Goal: Information Seeking & Learning: Compare options

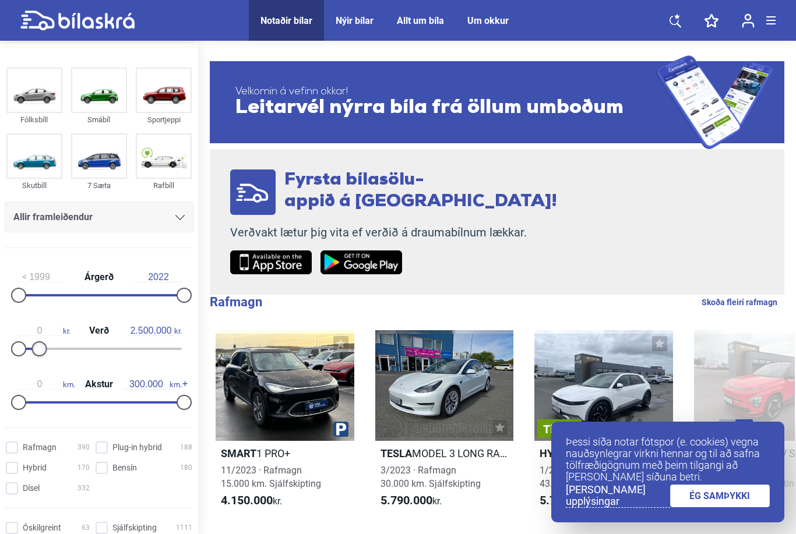
type input "2.400.000"
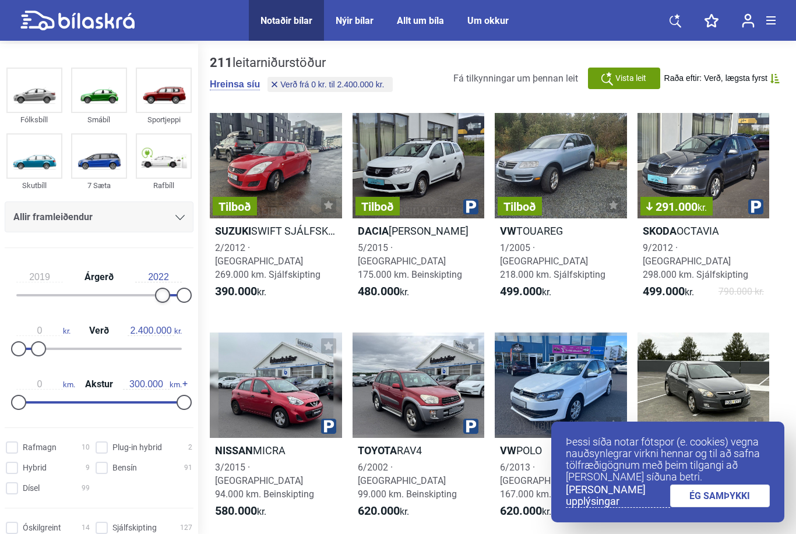
type input "2020"
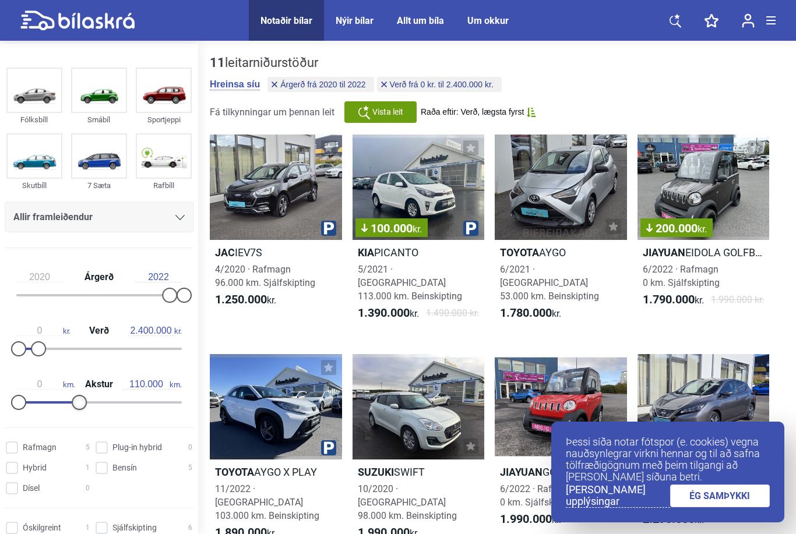
type input "100.000"
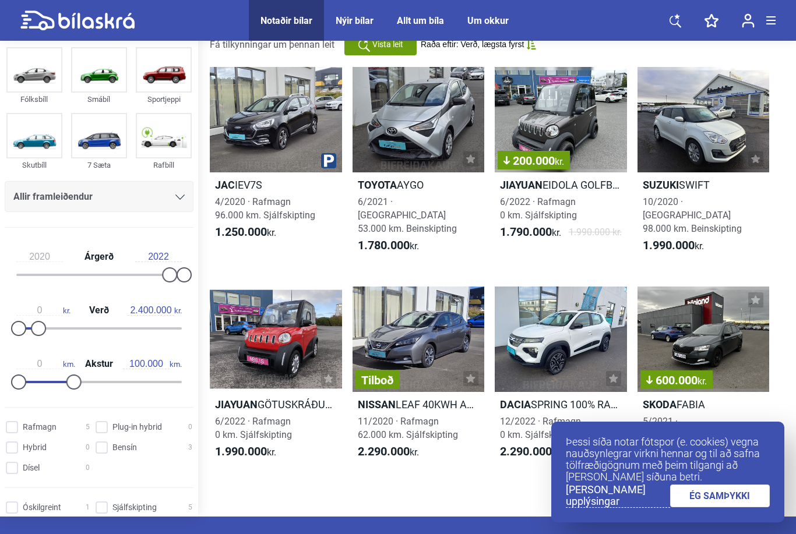
scroll to position [69, 0]
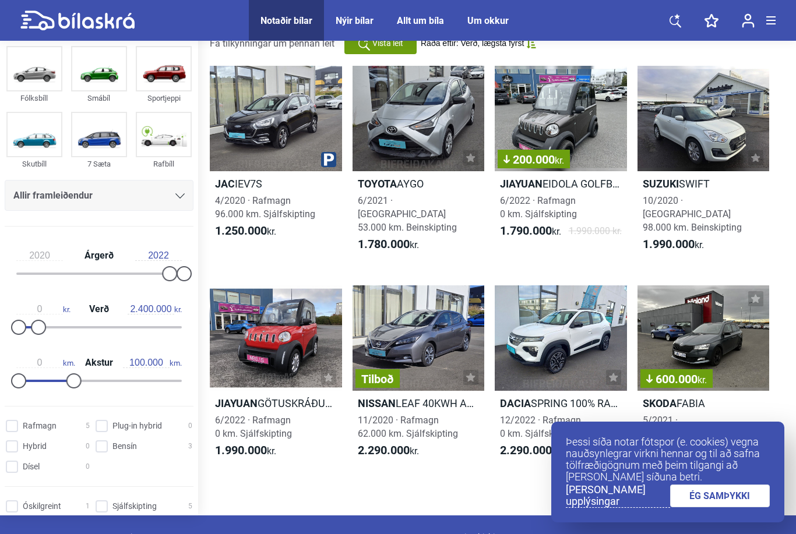
click at [421, 329] on div "Tilboð" at bounding box center [419, 338] width 132 height 105
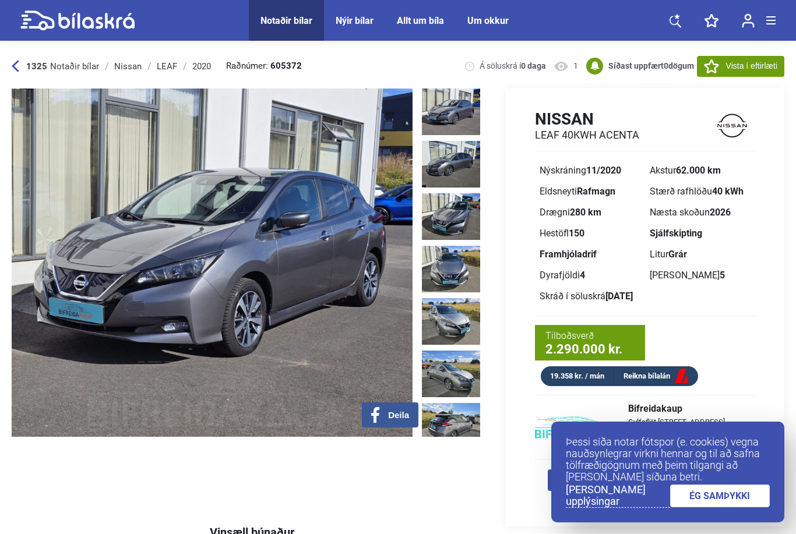
click at [707, 508] on link "ÉG SAMÞYKKI" at bounding box center [720, 496] width 100 height 23
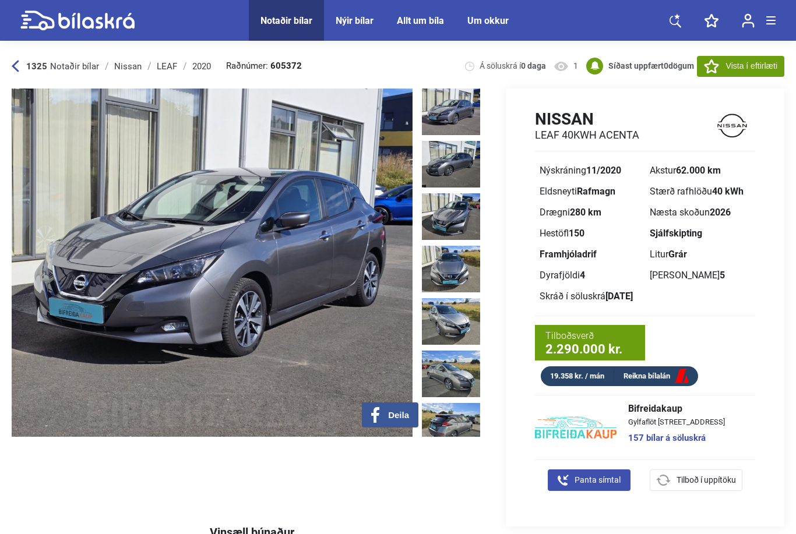
click at [456, 125] on img at bounding box center [451, 112] width 58 height 47
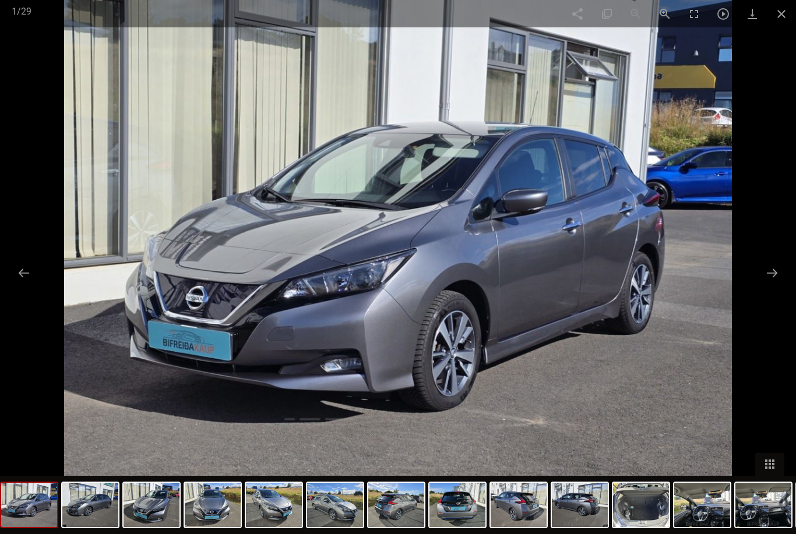
click at [772, 284] on button at bounding box center [772, 273] width 24 height 23
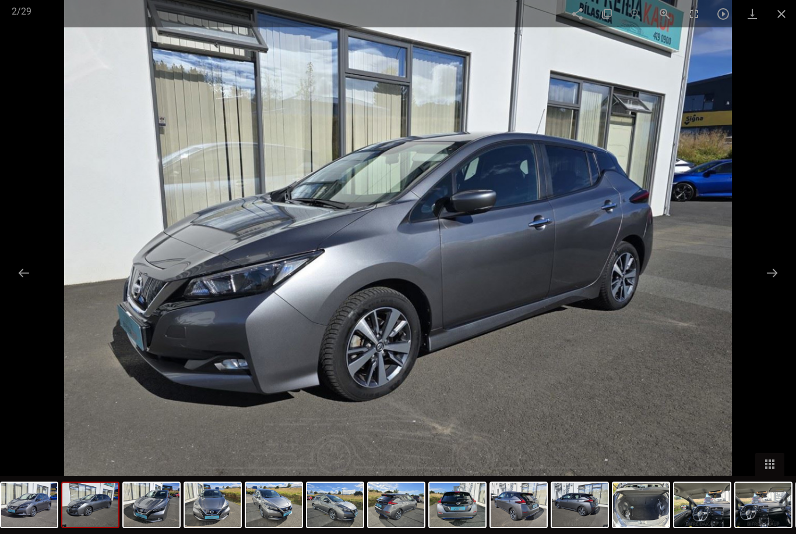
click at [772, 284] on button at bounding box center [772, 273] width 24 height 23
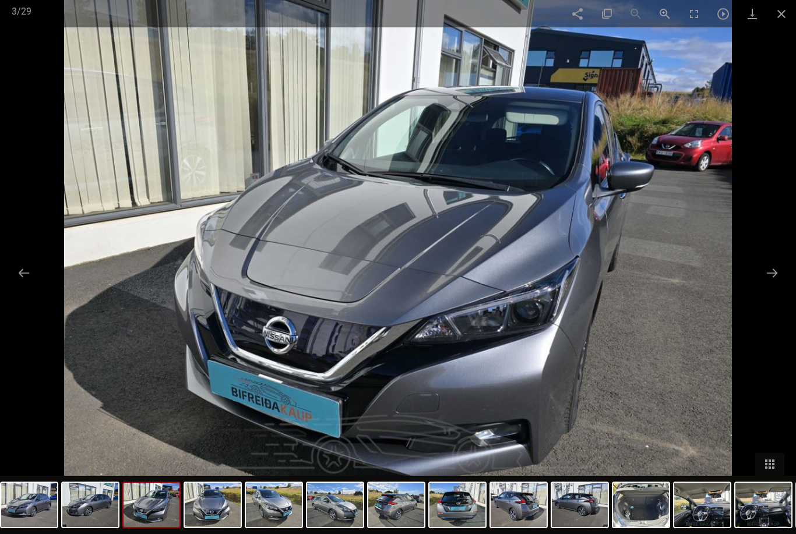
click at [772, 284] on button at bounding box center [772, 273] width 24 height 23
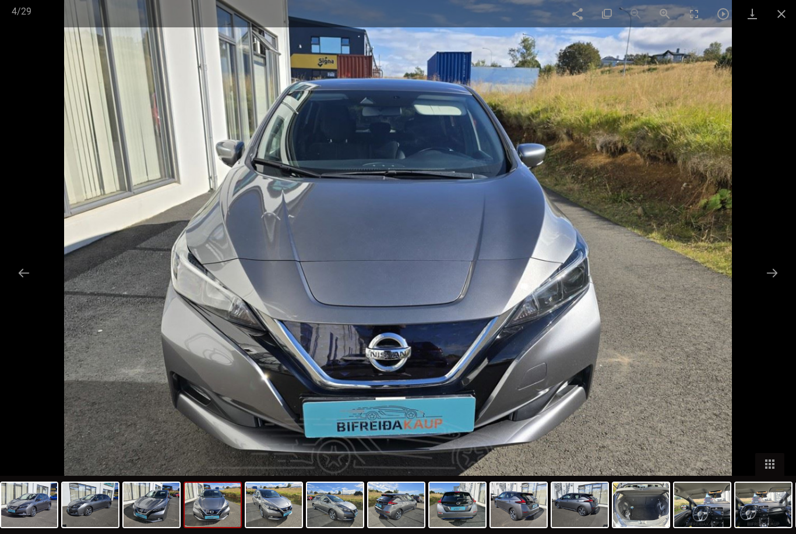
click at [771, 284] on button at bounding box center [772, 273] width 24 height 23
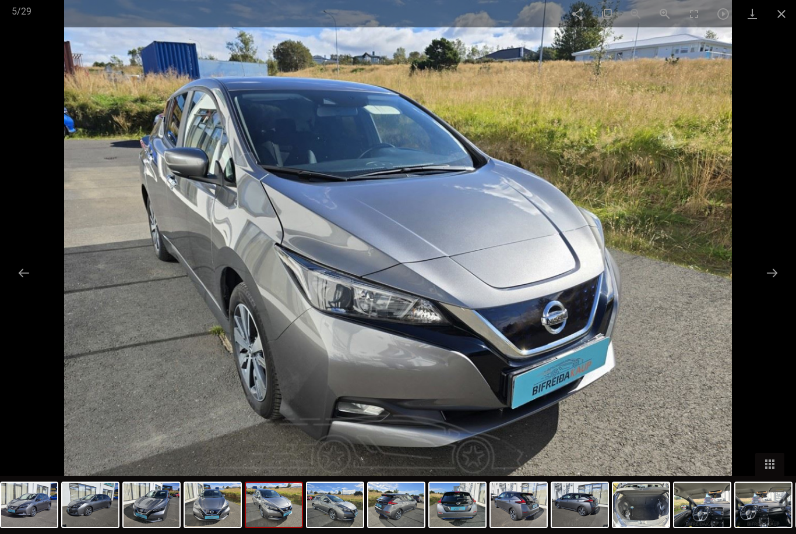
click at [771, 284] on button at bounding box center [772, 273] width 24 height 23
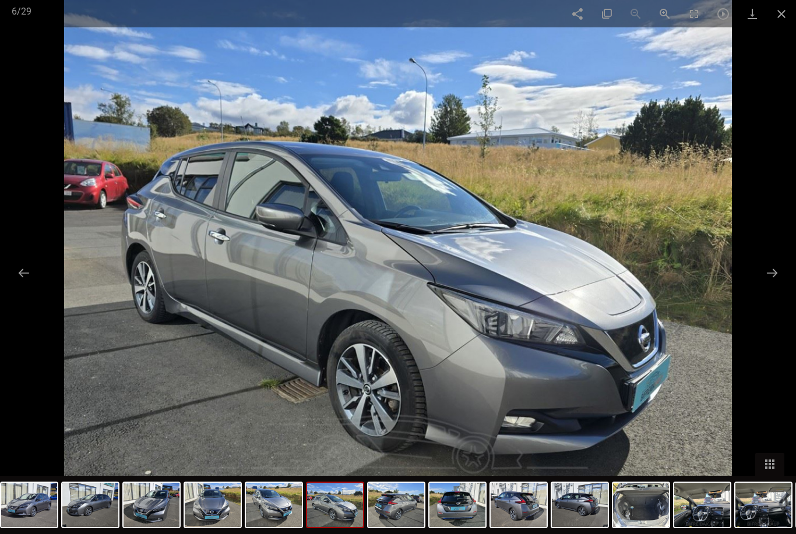
click at [773, 284] on button at bounding box center [772, 273] width 24 height 23
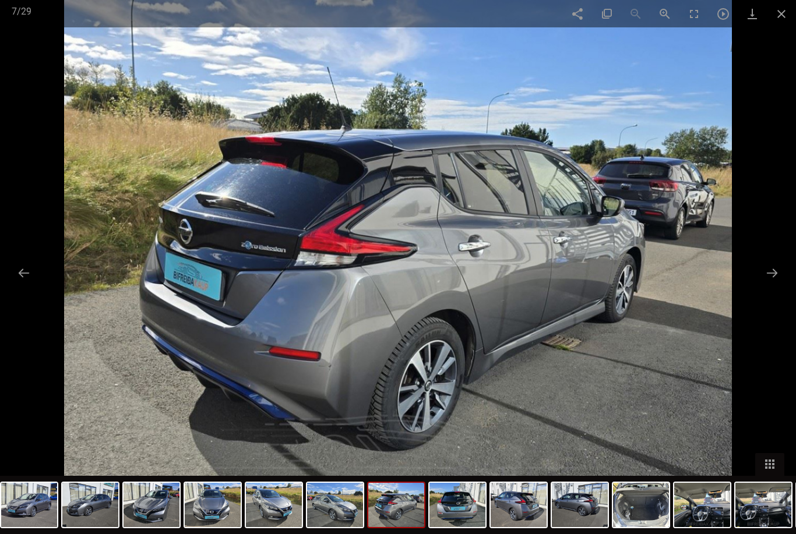
click at [770, 284] on button at bounding box center [772, 273] width 24 height 23
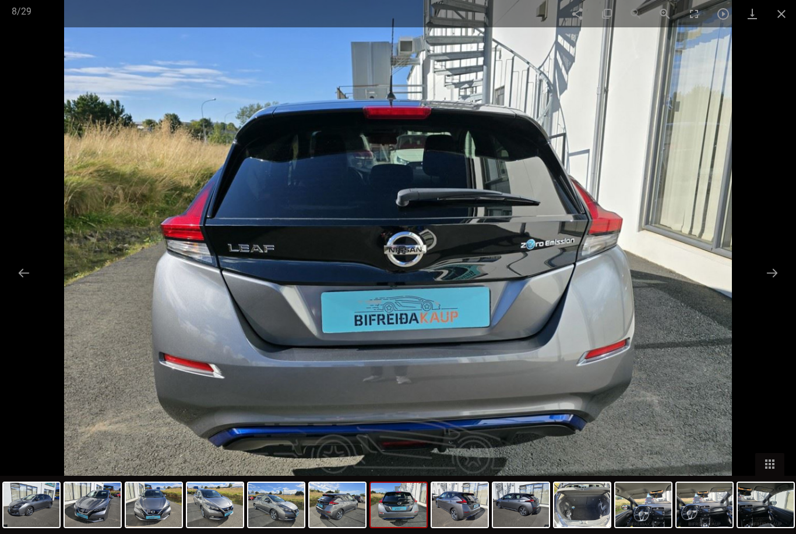
click at [770, 284] on button at bounding box center [772, 273] width 24 height 23
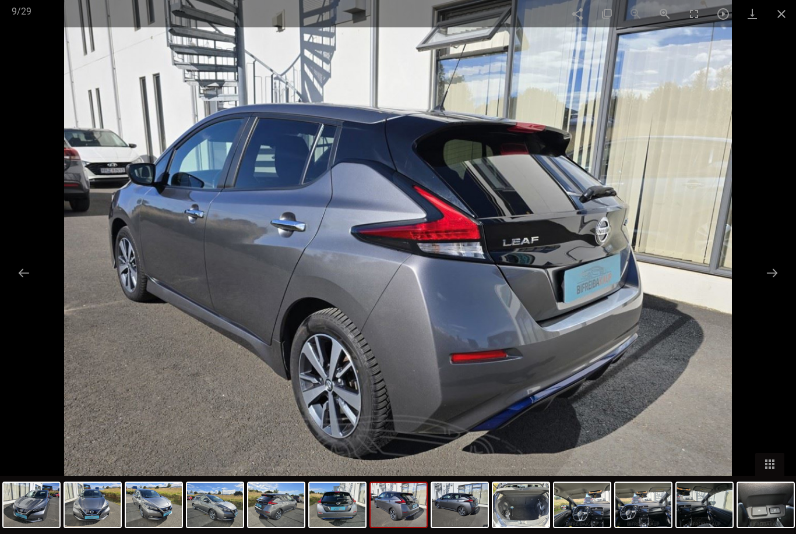
click at [770, 284] on button at bounding box center [772, 273] width 24 height 23
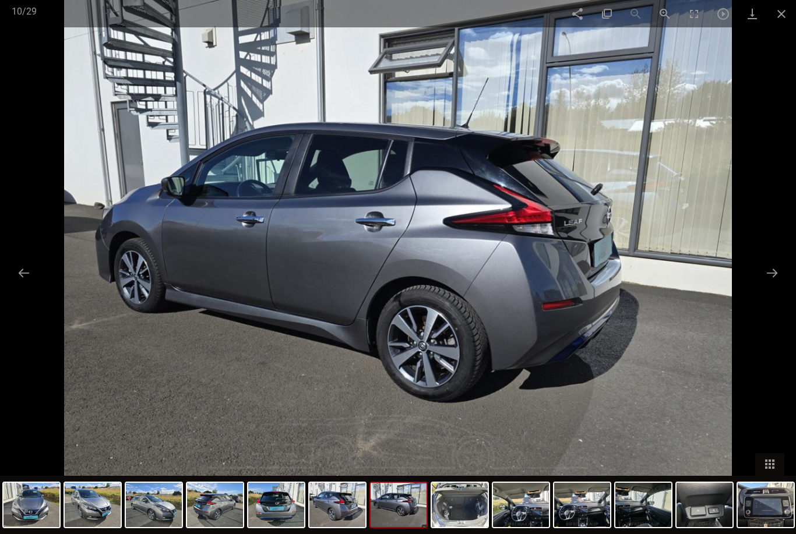
click at [768, 284] on button at bounding box center [772, 273] width 24 height 23
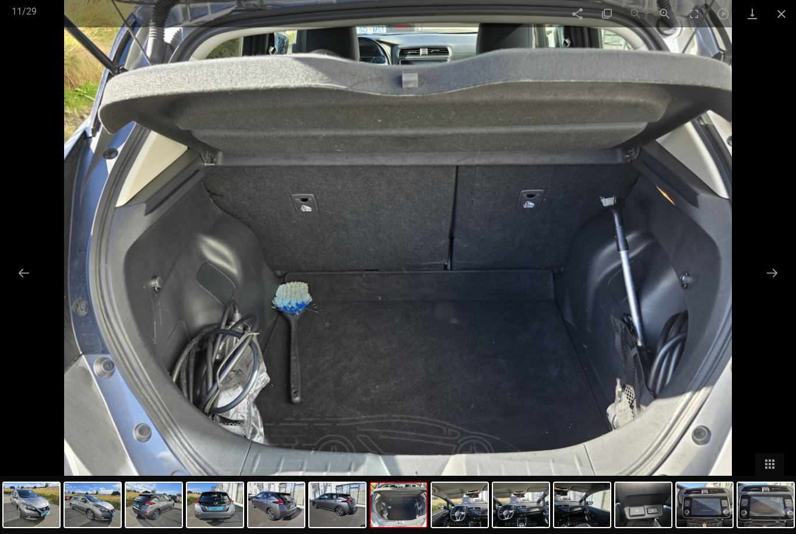
click at [768, 284] on button at bounding box center [772, 273] width 24 height 23
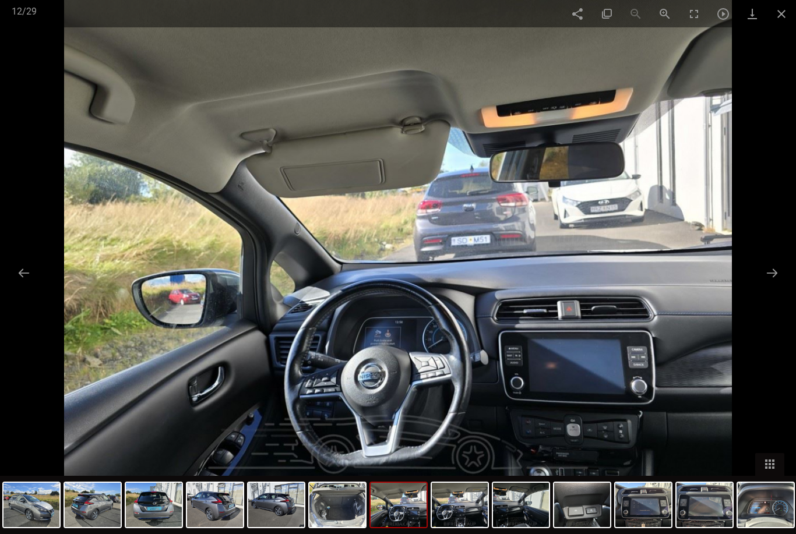
click at [766, 284] on button at bounding box center [772, 273] width 24 height 23
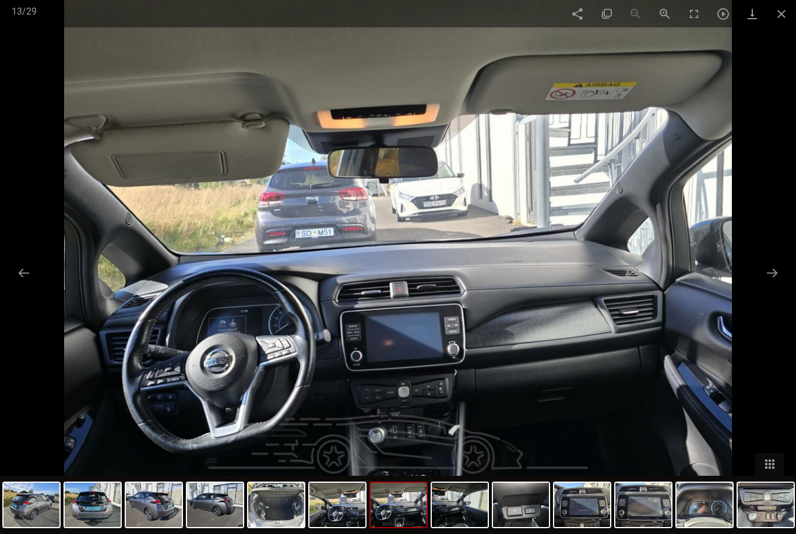
click at [769, 284] on button at bounding box center [772, 273] width 24 height 23
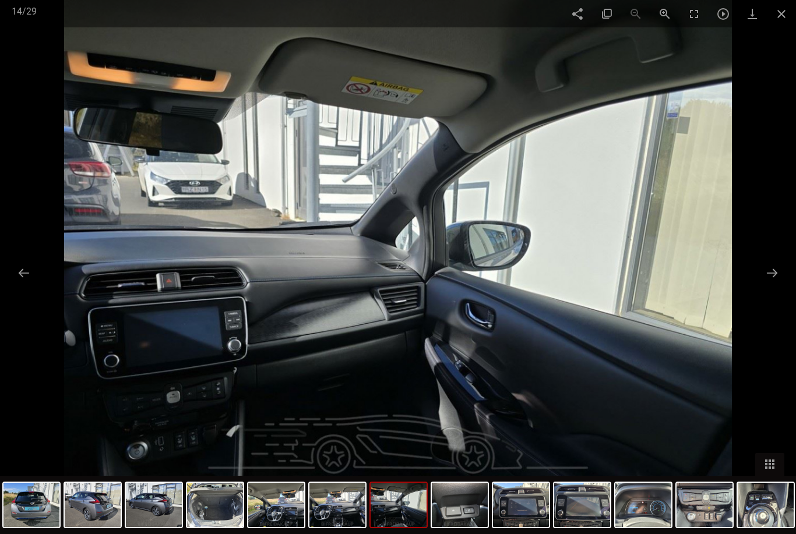
click at [766, 284] on button at bounding box center [772, 273] width 24 height 23
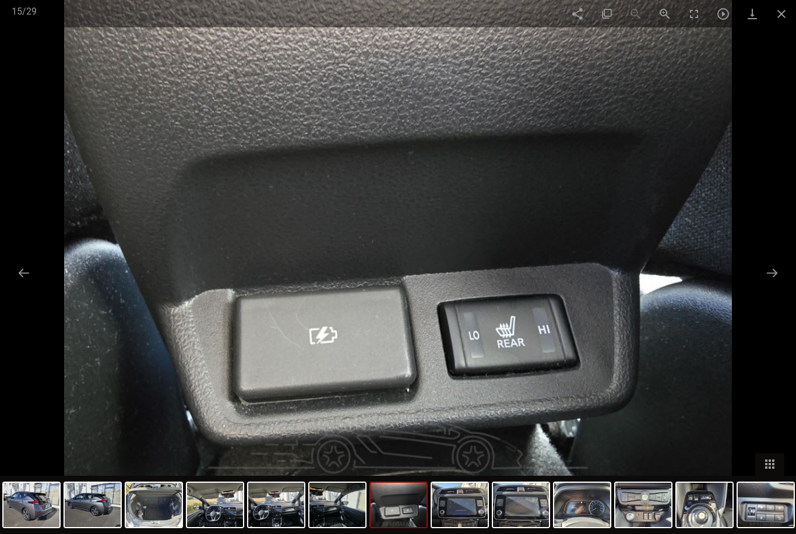
click at [766, 284] on button at bounding box center [772, 273] width 24 height 23
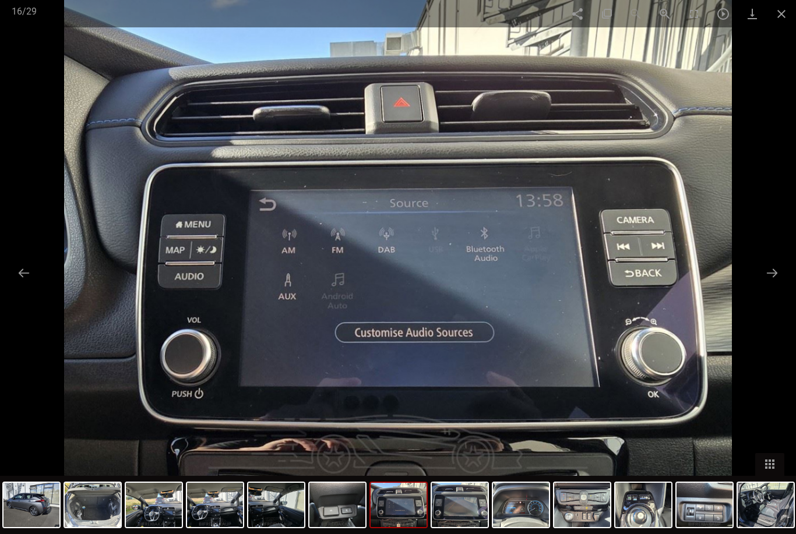
click at [763, 284] on button at bounding box center [772, 273] width 24 height 23
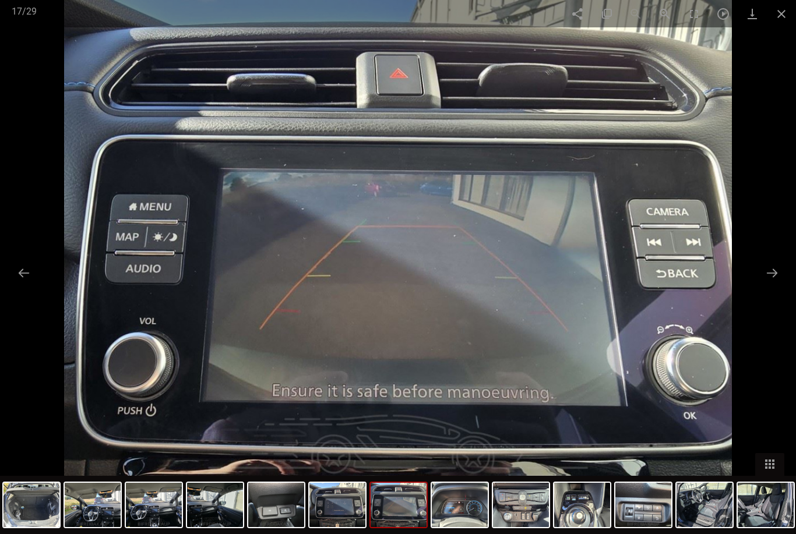
click at [767, 284] on button at bounding box center [772, 273] width 24 height 23
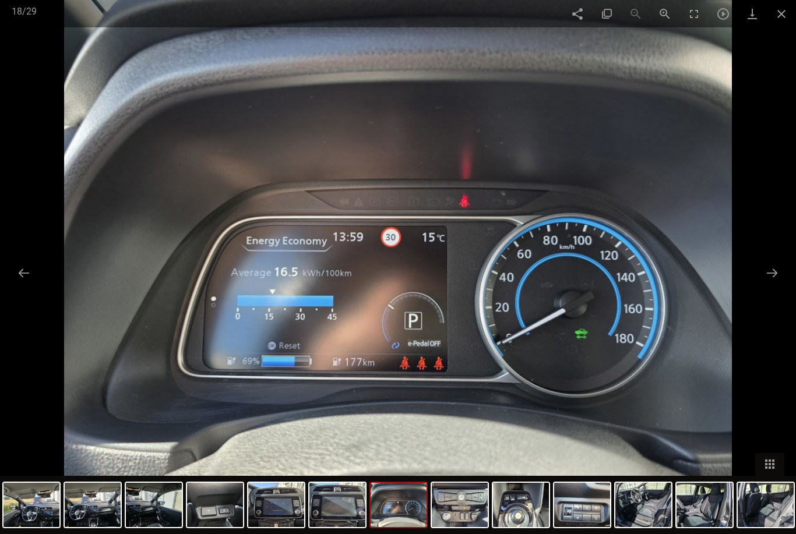
click at [764, 284] on button at bounding box center [772, 273] width 24 height 23
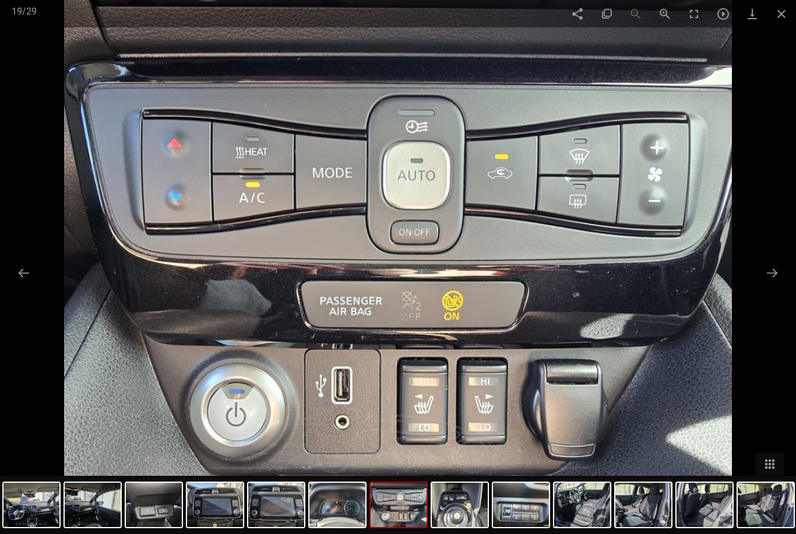
click at [768, 284] on button at bounding box center [772, 273] width 24 height 23
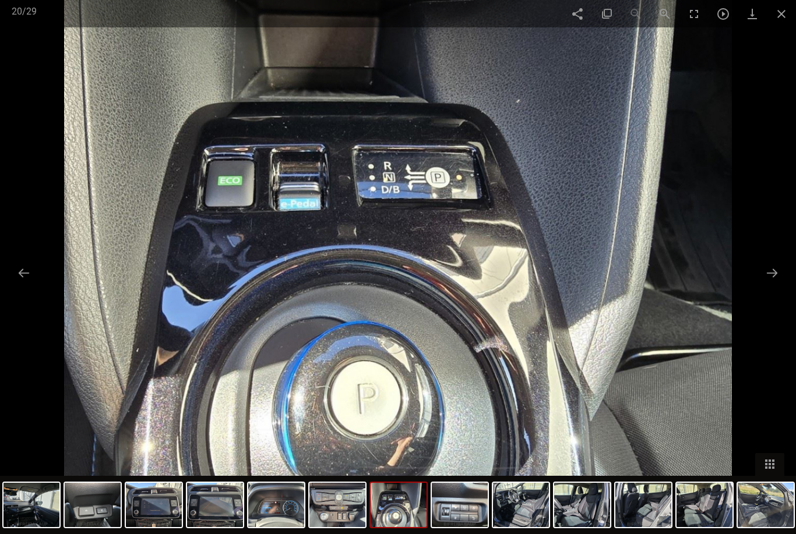
click at [765, 284] on button at bounding box center [772, 273] width 24 height 23
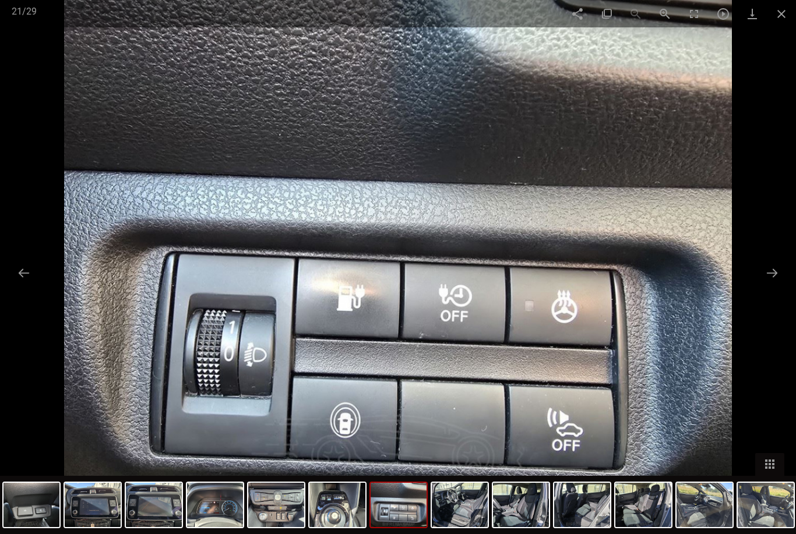
click at [765, 284] on button at bounding box center [772, 273] width 24 height 23
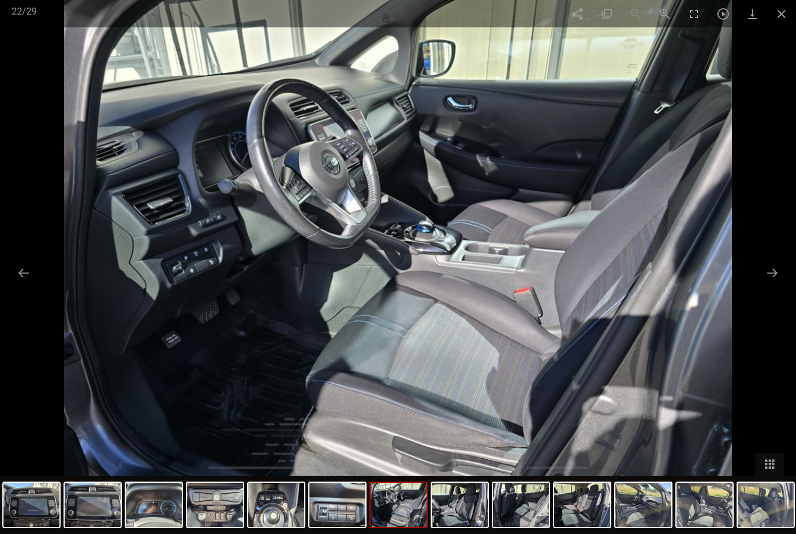
click at [763, 284] on button at bounding box center [772, 273] width 24 height 23
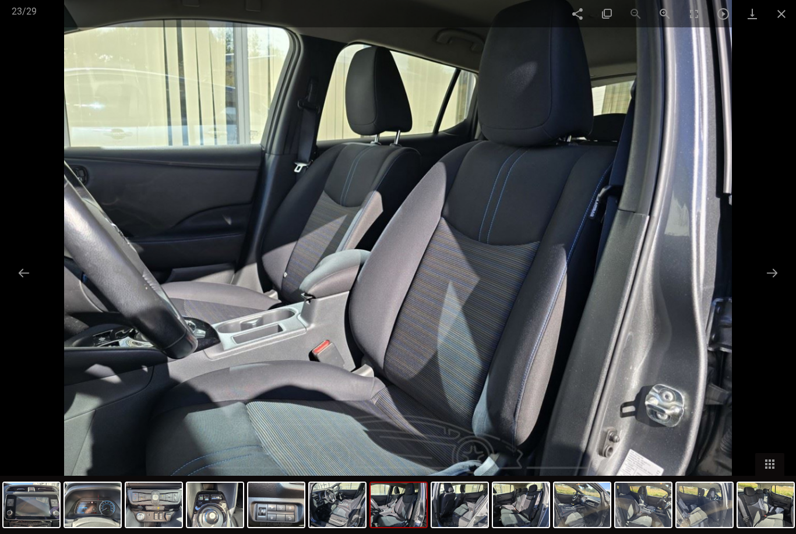
click at [763, 284] on button at bounding box center [772, 273] width 24 height 23
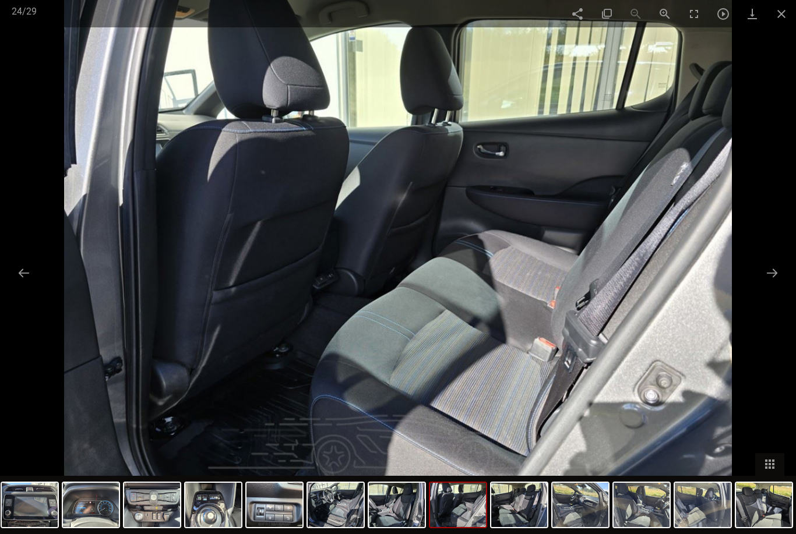
click at [768, 284] on button at bounding box center [772, 273] width 24 height 23
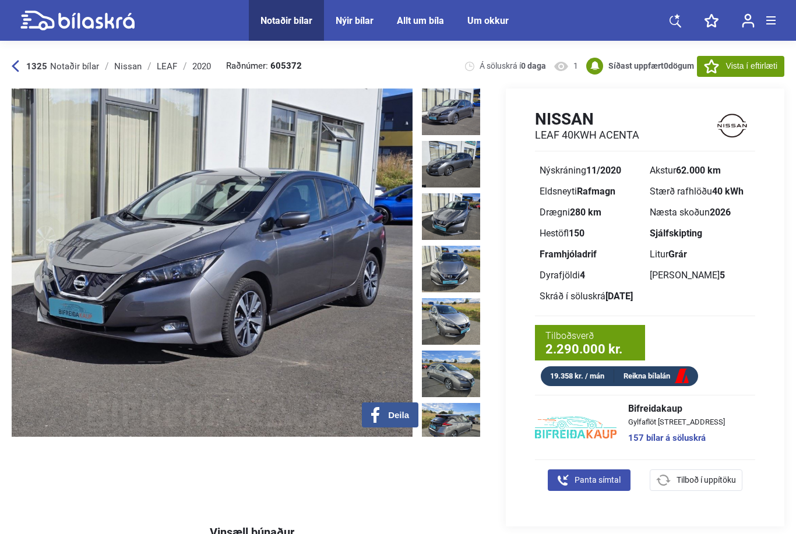
click at [713, 66] on icon at bounding box center [711, 66] width 15 height 14
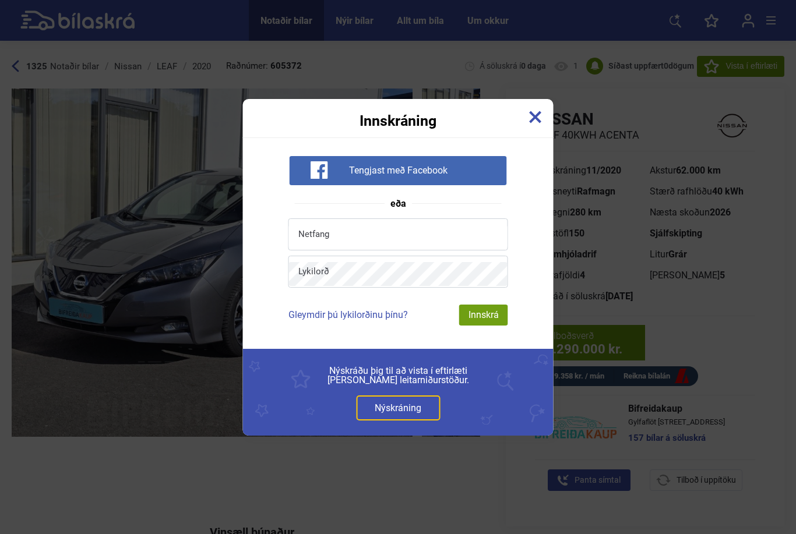
click at [536, 112] on img at bounding box center [535, 117] width 13 height 13
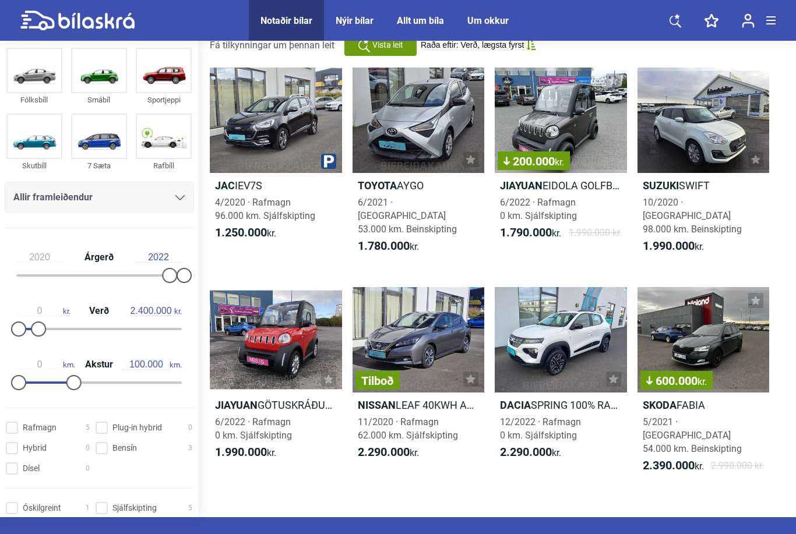
scroll to position [68, 0]
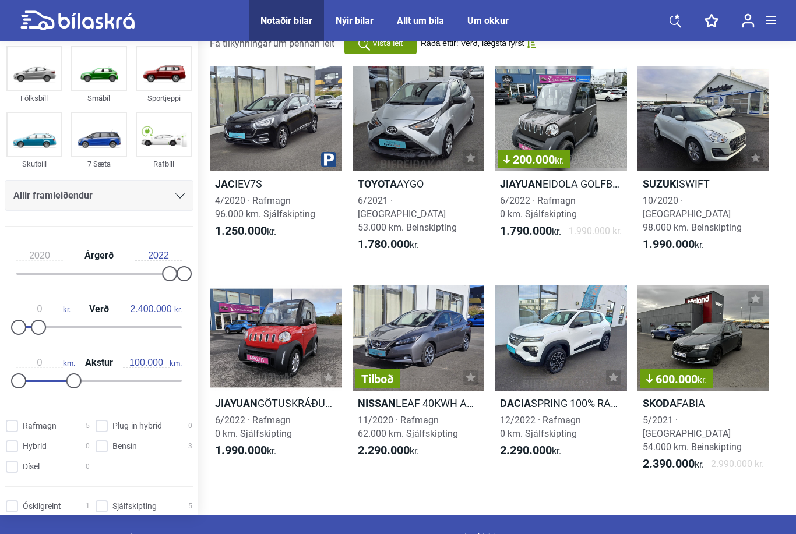
click at [293, 135] on div at bounding box center [276, 118] width 132 height 105
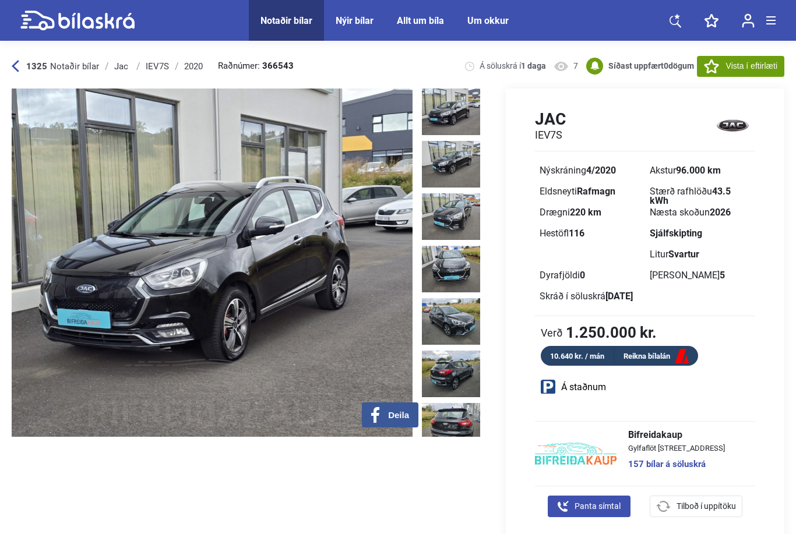
click at [448, 115] on img at bounding box center [451, 112] width 58 height 47
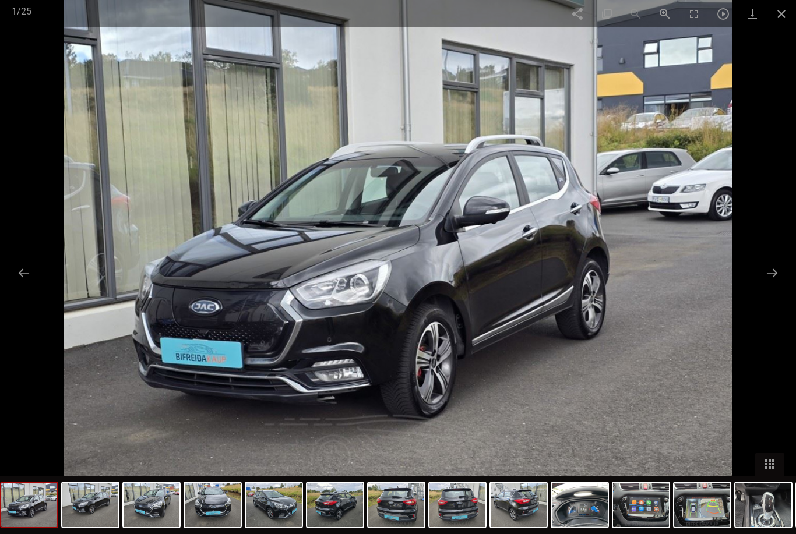
click at [775, 276] on button at bounding box center [772, 273] width 24 height 23
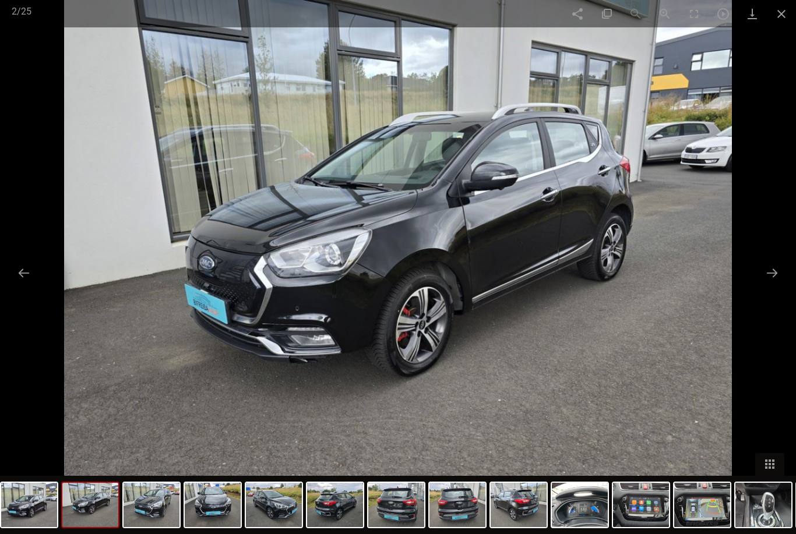
click at [779, 269] on button at bounding box center [772, 273] width 24 height 23
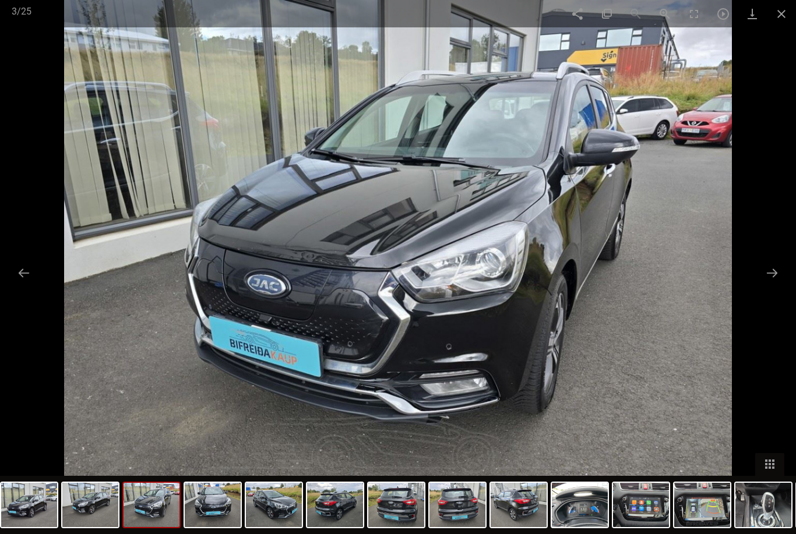
click at [783, 266] on button at bounding box center [772, 273] width 24 height 23
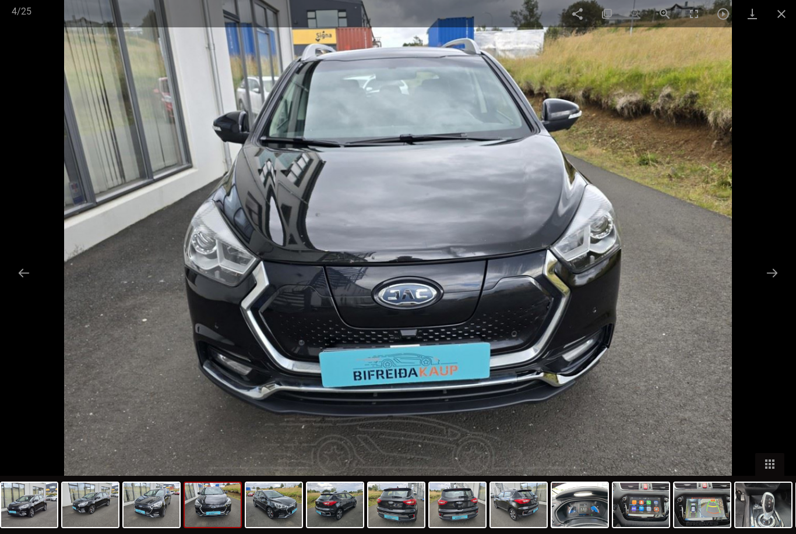
click at [773, 268] on button at bounding box center [772, 273] width 24 height 23
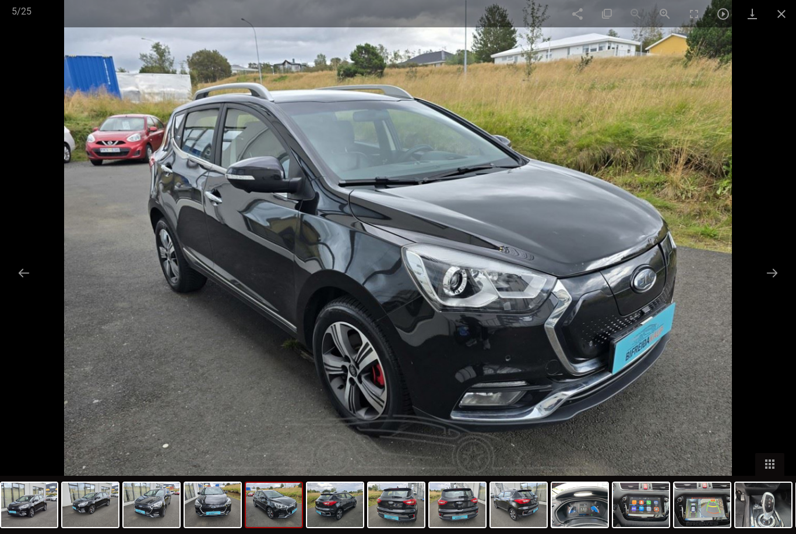
click at [775, 268] on button at bounding box center [772, 273] width 24 height 23
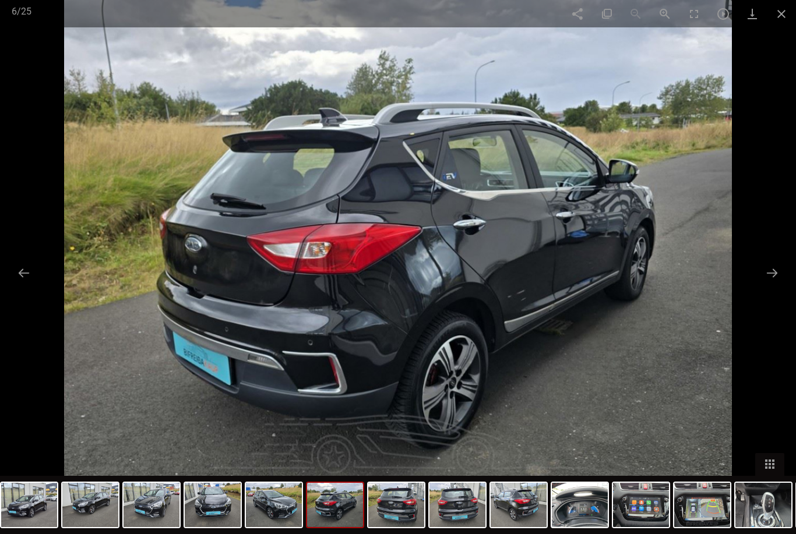
click at [773, 273] on button at bounding box center [772, 273] width 24 height 23
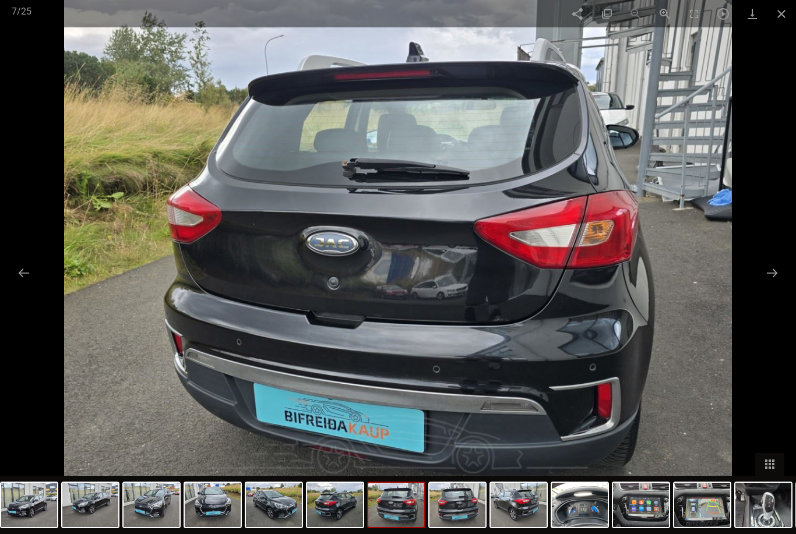
click at [773, 272] on button at bounding box center [772, 273] width 24 height 23
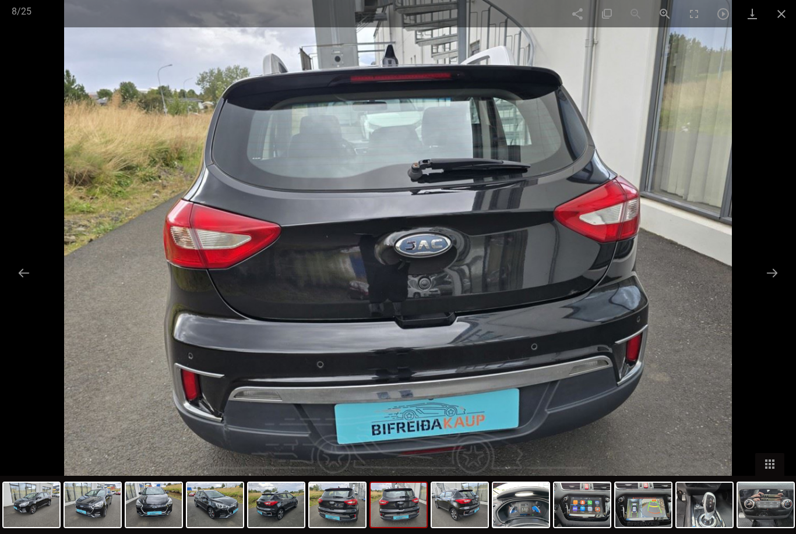
click at [776, 272] on button at bounding box center [772, 273] width 24 height 23
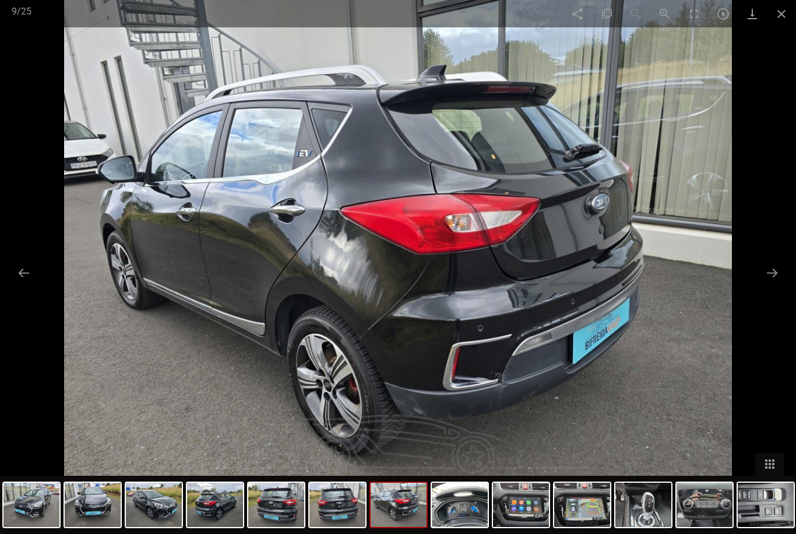
click at [778, 272] on button at bounding box center [772, 273] width 24 height 23
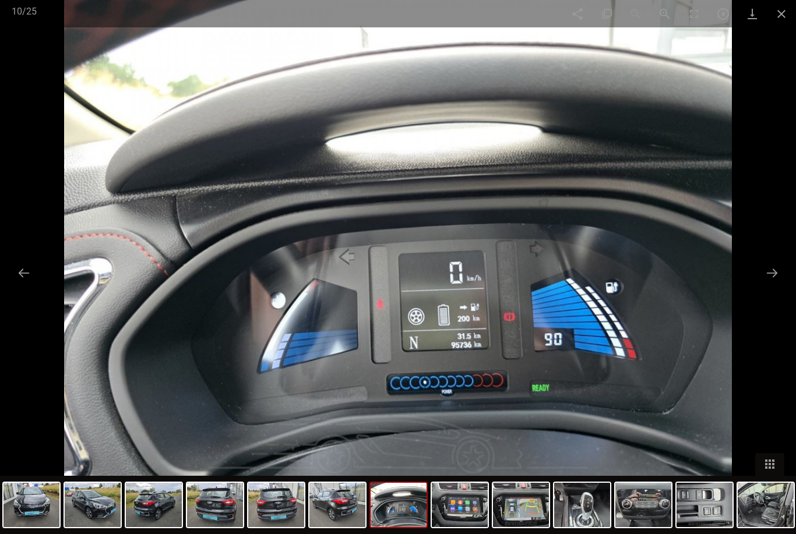
click at [779, 272] on button at bounding box center [772, 273] width 24 height 23
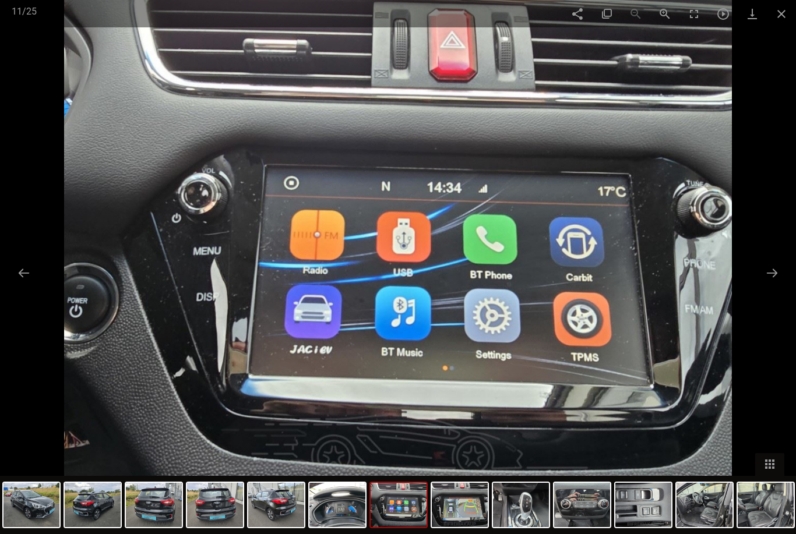
click at [775, 275] on button at bounding box center [772, 273] width 24 height 23
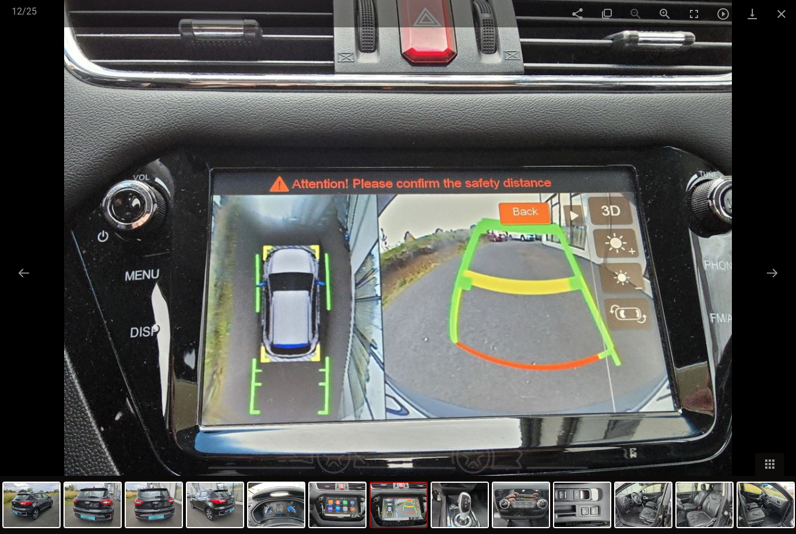
click at [779, 275] on button at bounding box center [772, 273] width 24 height 23
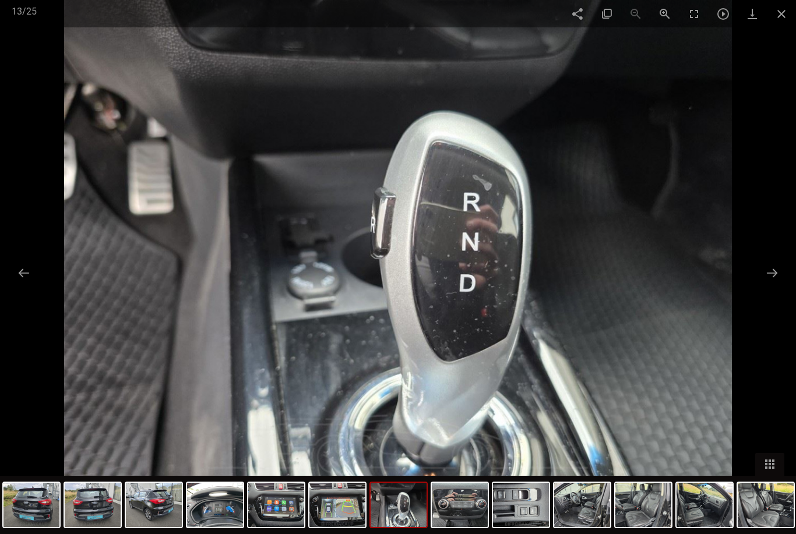
click at [780, 275] on button at bounding box center [772, 273] width 24 height 23
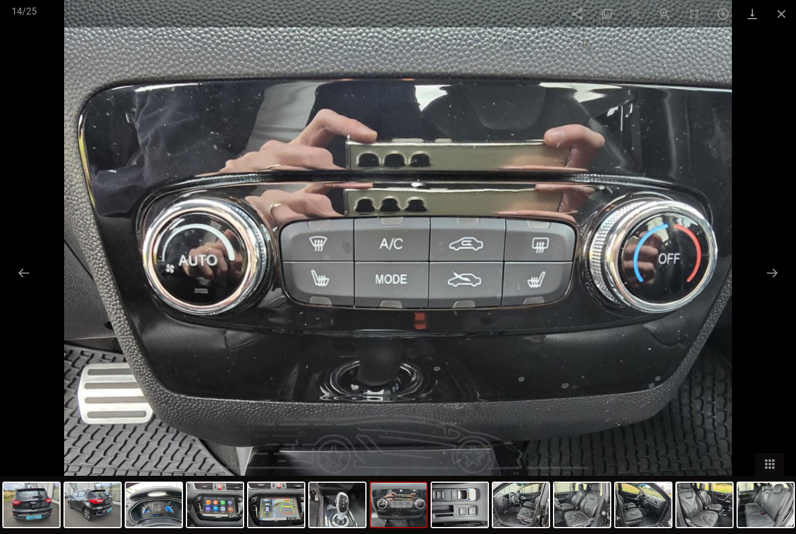
click at [772, 276] on button at bounding box center [772, 273] width 24 height 23
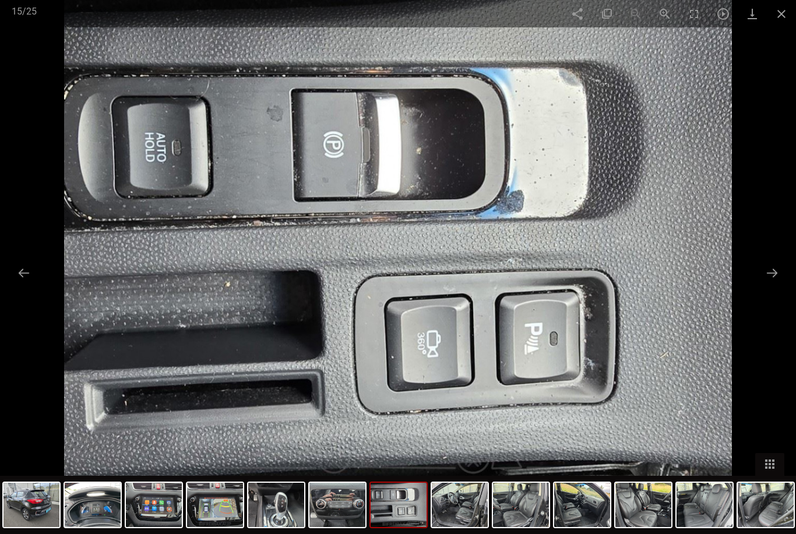
click at [775, 276] on button at bounding box center [772, 273] width 24 height 23
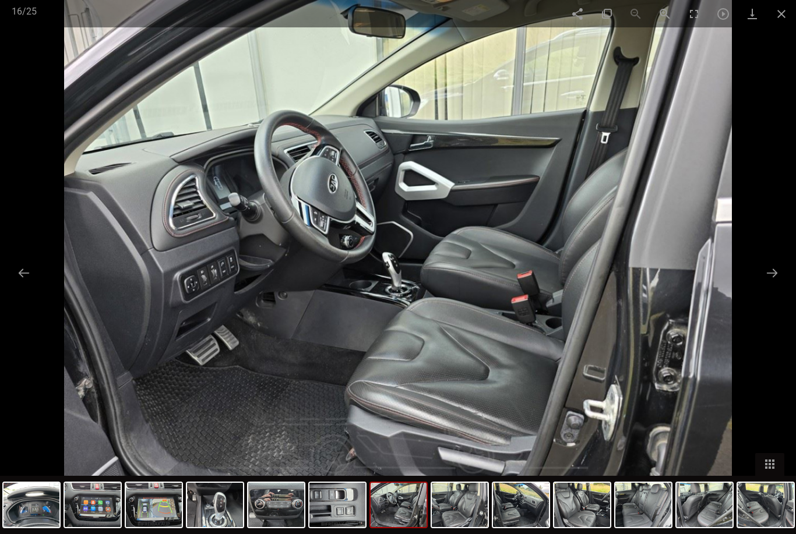
click at [772, 269] on button at bounding box center [772, 273] width 24 height 23
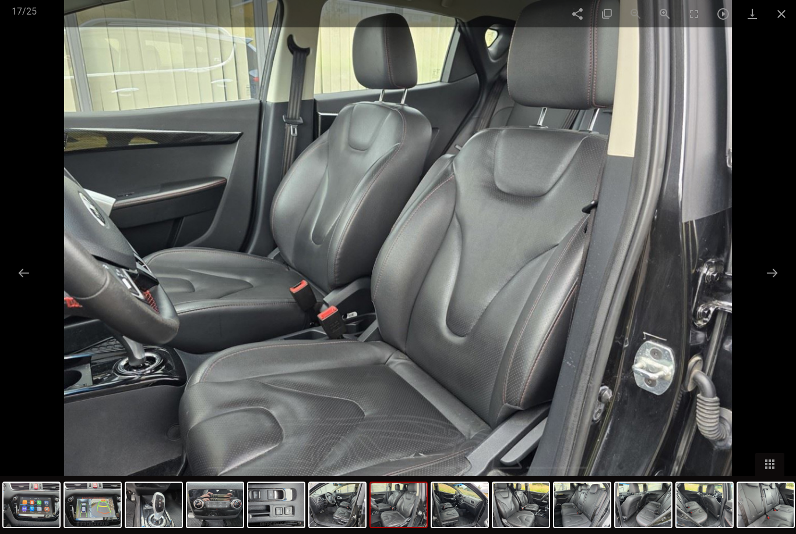
click at [775, 270] on button at bounding box center [772, 273] width 24 height 23
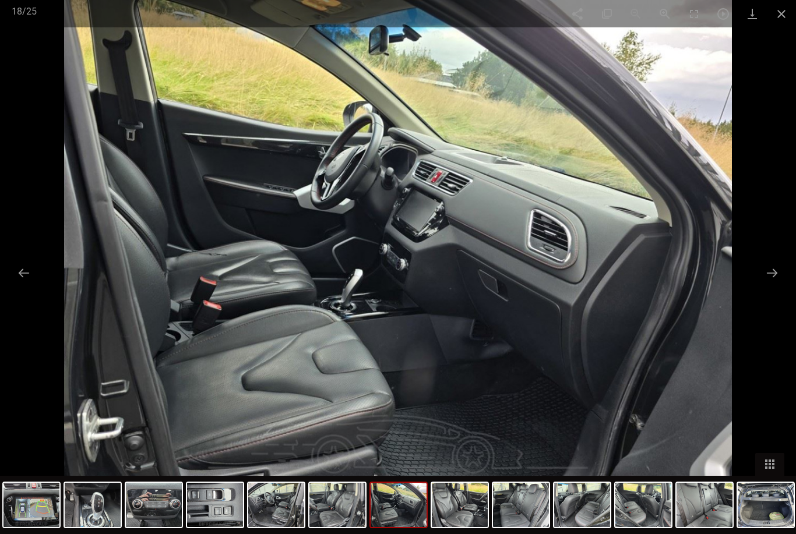
click at [768, 277] on button at bounding box center [772, 273] width 24 height 23
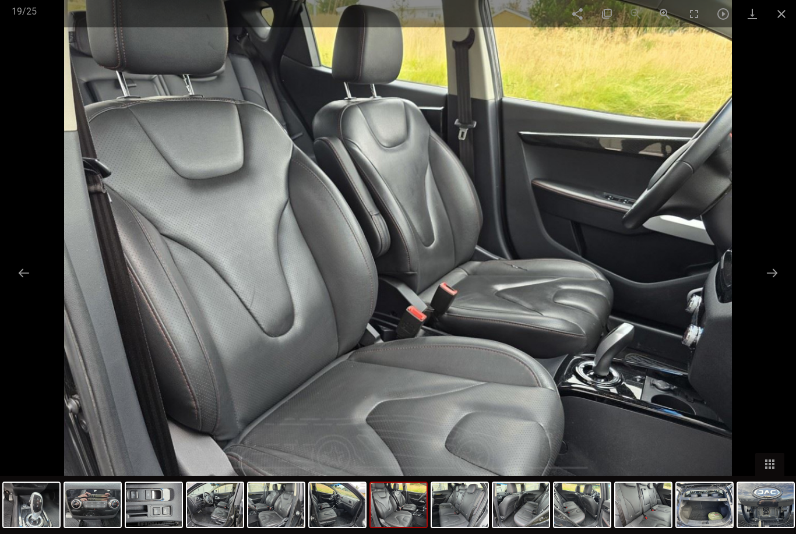
click at [764, 270] on button at bounding box center [772, 273] width 24 height 23
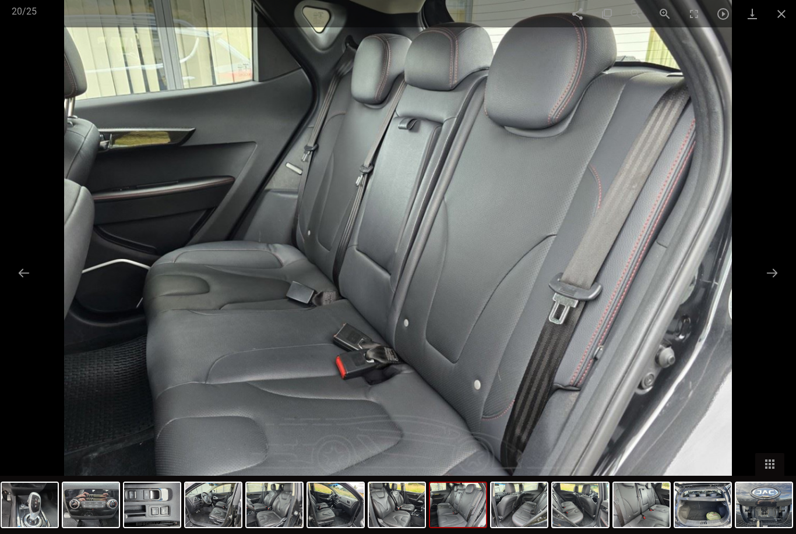
click at [766, 276] on button at bounding box center [772, 273] width 24 height 23
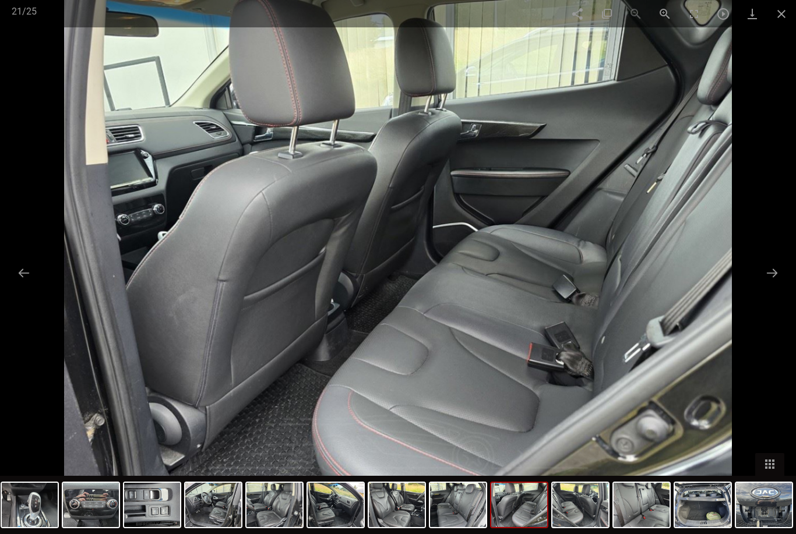
click at [768, 276] on button at bounding box center [772, 273] width 24 height 23
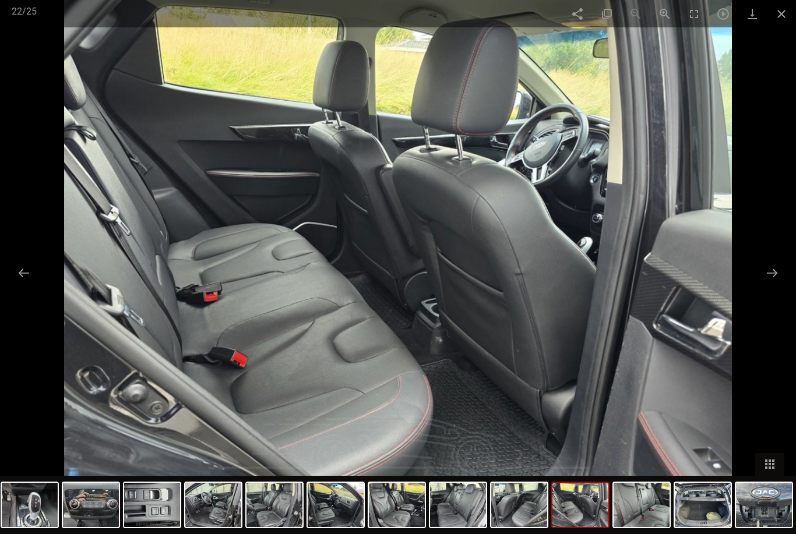
click at [776, 276] on button at bounding box center [772, 273] width 24 height 23
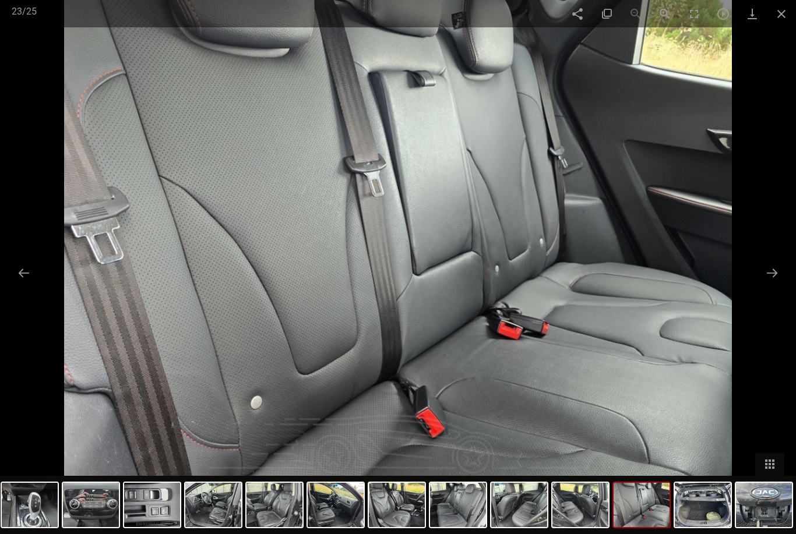
click at [766, 280] on button at bounding box center [772, 273] width 24 height 23
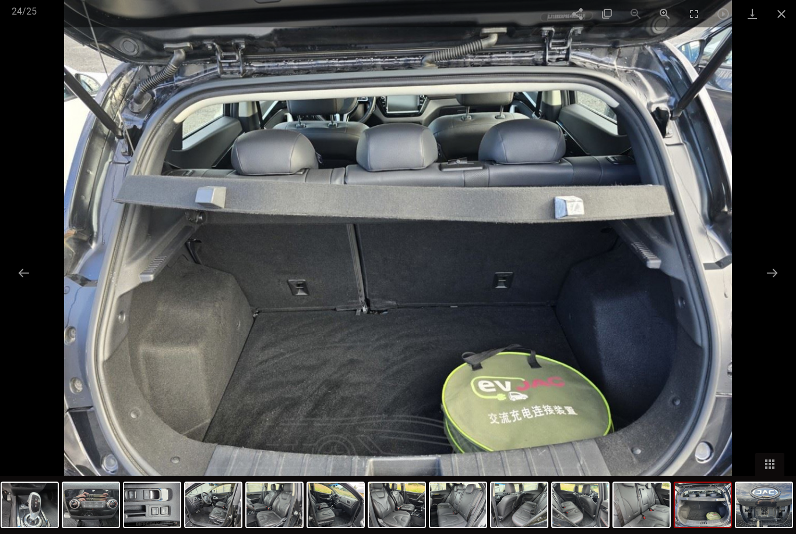
click at [772, 276] on button at bounding box center [772, 273] width 24 height 23
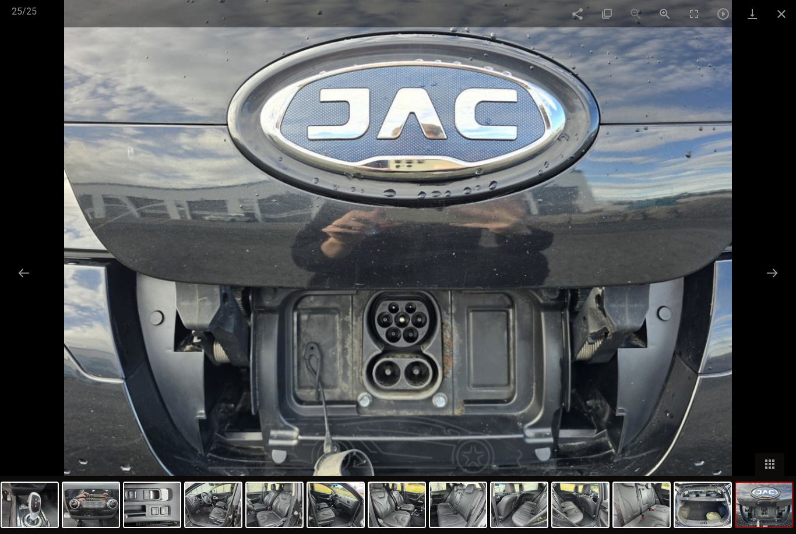
click at [782, 14] on span at bounding box center [781, 13] width 29 height 27
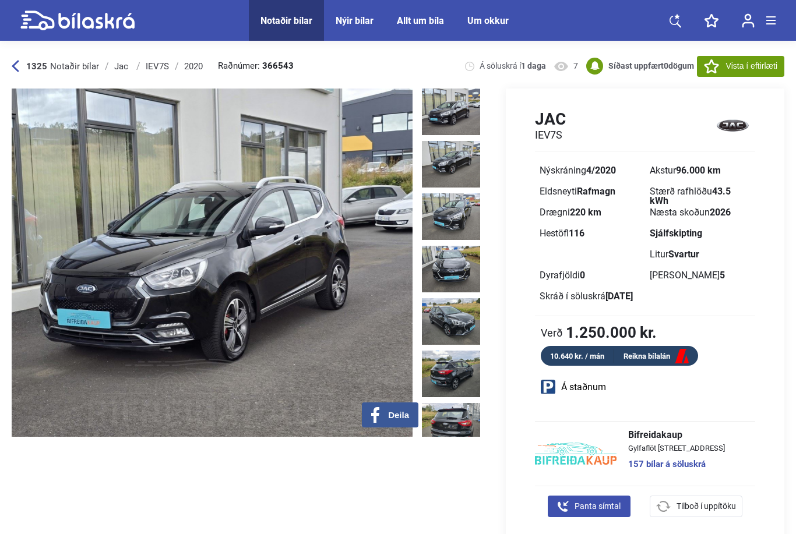
click at [8, 55] on div "1325 Notaðir bílar [GEOGRAPHIC_DATA] Jac IEV7S 2020 Raðnúmer: 366543 Á söluskrá…" at bounding box center [398, 428] width 796 height 768
click at [23, 67] on div "1325 Notaðir bílar" at bounding box center [55, 66] width 87 height 9
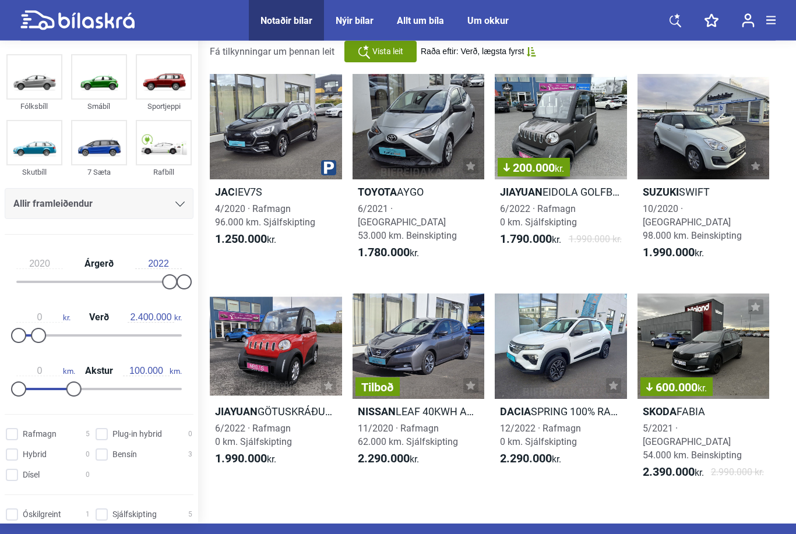
scroll to position [68, 0]
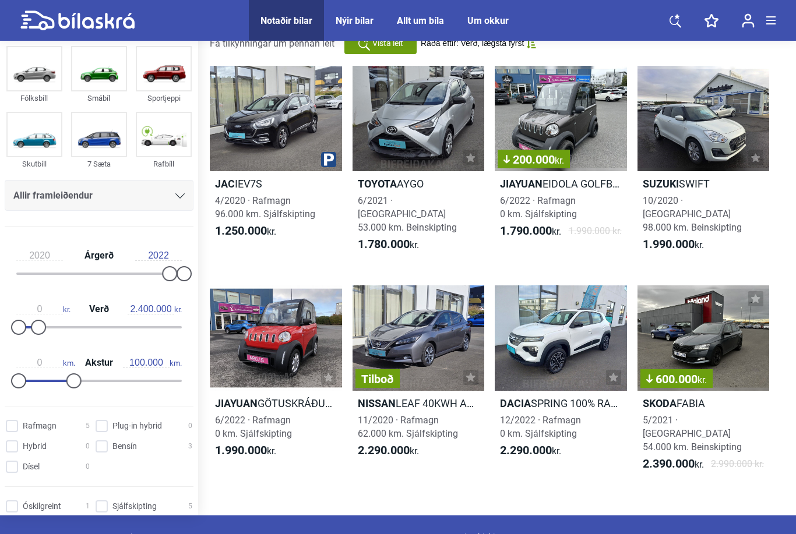
click at [533, 335] on div at bounding box center [561, 338] width 132 height 105
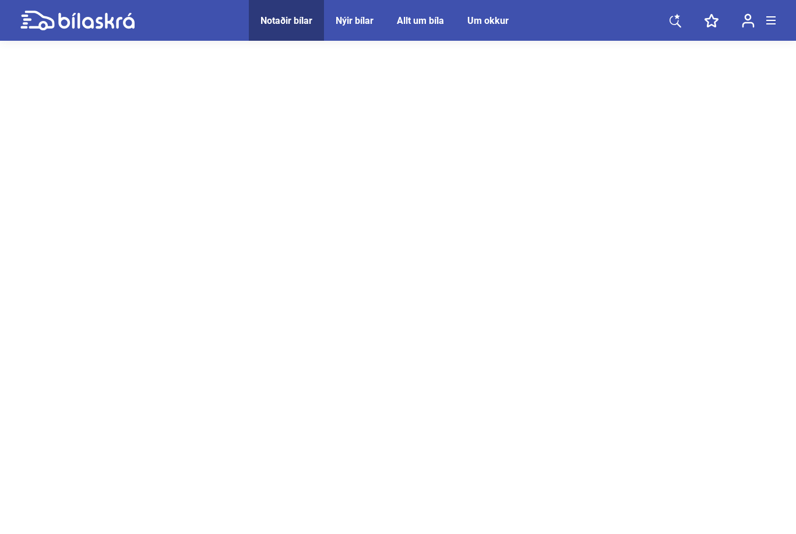
scroll to position [54, 0]
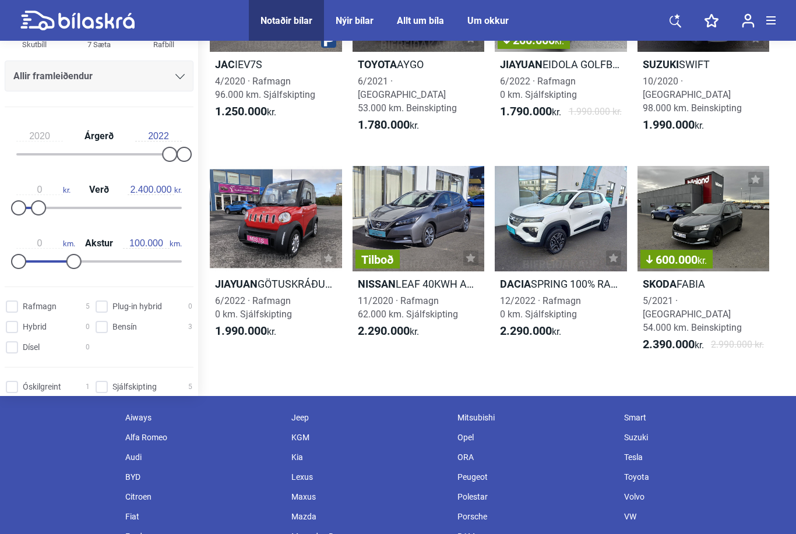
scroll to position [185, 0]
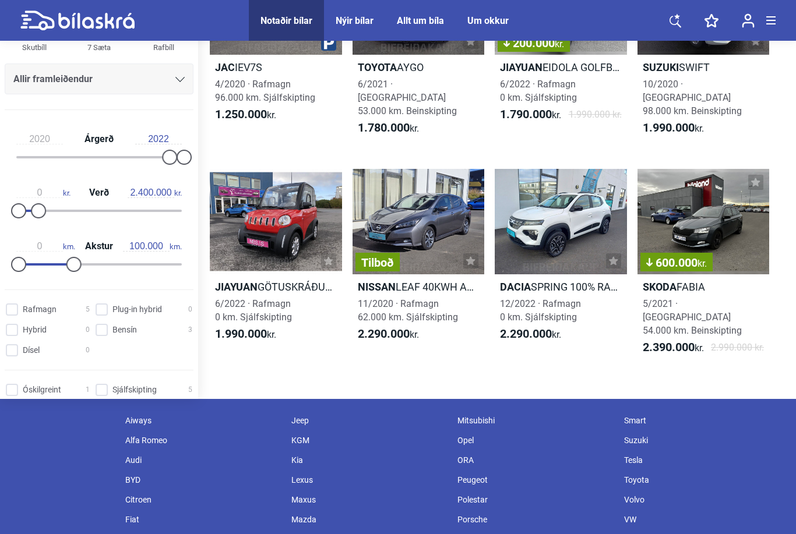
click at [280, 209] on div at bounding box center [276, 221] width 132 height 105
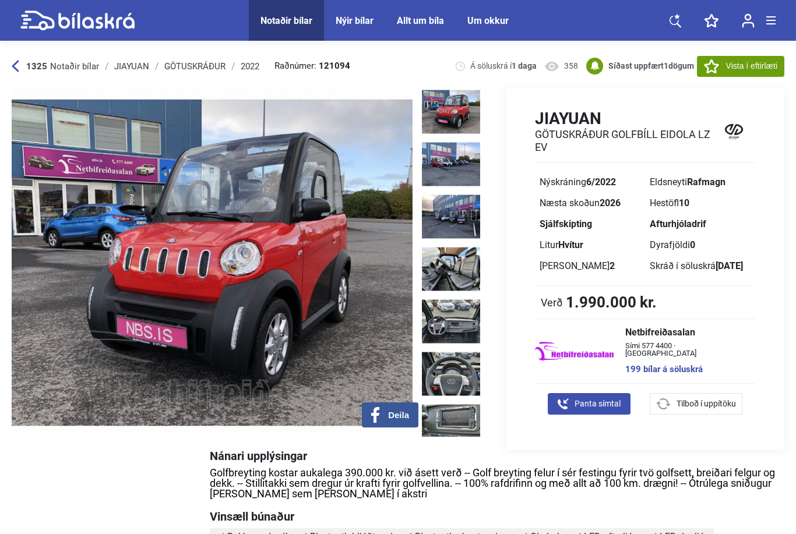
click at [15, 54] on div "1325 Notaðir bílar Annað - Ökutæki [GEOGRAPHIC_DATA] [GEOGRAPHIC_DATA] GÖTUSKRÁ…" at bounding box center [398, 66] width 773 height 45
click at [20, 69] on div "1325 Notaðir bílar" at bounding box center [55, 66] width 87 height 9
